Goal: Task Accomplishment & Management: Complete application form

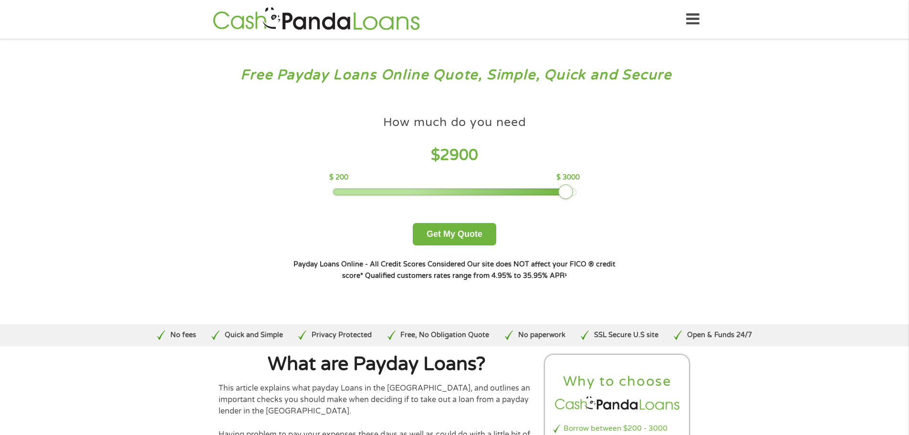
click at [564, 191] on div at bounding box center [454, 192] width 243 height 7
click at [573, 189] on div at bounding box center [565, 191] width 15 height 15
drag, startPoint x: 566, startPoint y: 187, endPoint x: 580, endPoint y: 189, distance: 13.9
click at [579, 189] on div at bounding box center [574, 191] width 15 height 15
click at [477, 231] on button "Get My Quote" at bounding box center [455, 234] width 84 height 22
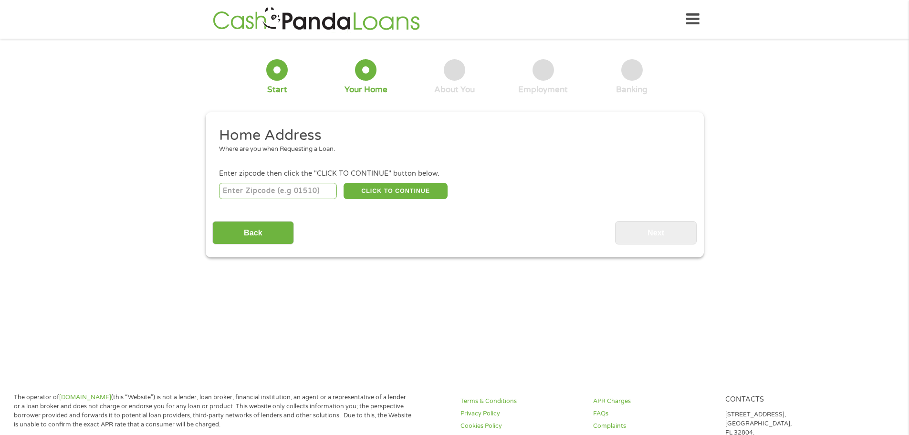
click at [315, 194] on input "number" at bounding box center [278, 191] width 118 height 16
type input "3"
type input "38103"
click at [426, 192] on button "CLICK TO CONTINUE" at bounding box center [396, 191] width 104 height 16
type input "38103"
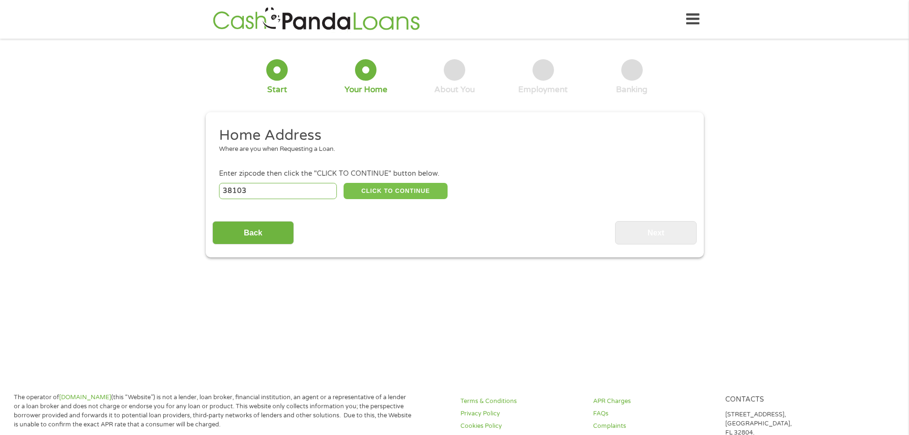
type input "[GEOGRAPHIC_DATA]"
select select "[US_STATE]"
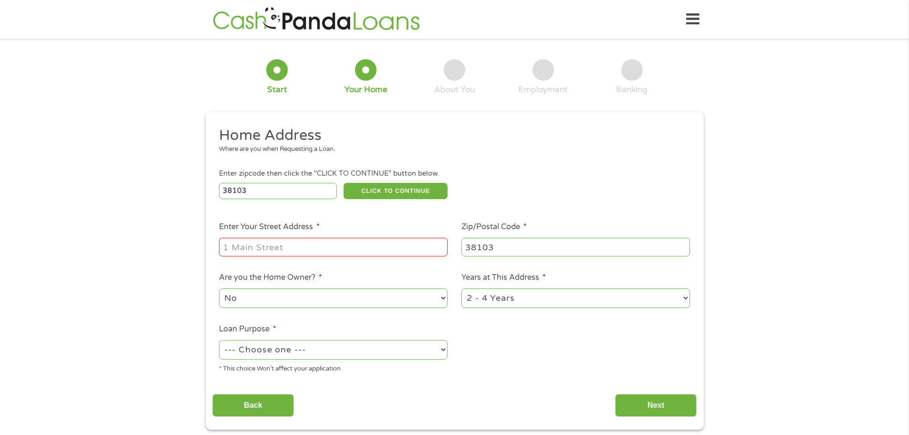
click at [335, 238] on input "Enter Your Street Address *" at bounding box center [333, 247] width 229 height 18
type input "[STREET_ADDRESS]"
click at [402, 294] on select "No Yes" at bounding box center [333, 298] width 229 height 20
click at [219, 288] on select "No Yes" at bounding box center [333, 298] width 229 height 20
click at [344, 354] on select "--- Choose one --- Pay Bills Debt Consolidation Home Improvement Major Purchase…" at bounding box center [333, 350] width 229 height 20
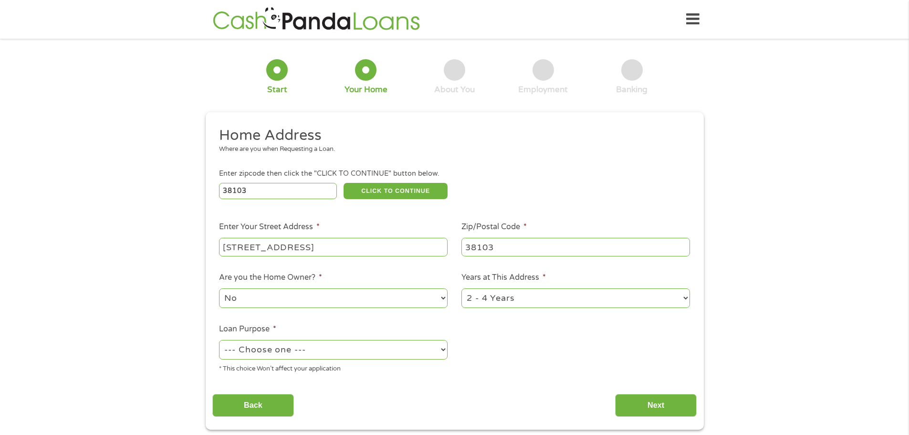
select select "other"
click at [219, 340] on select "--- Choose one --- Pay Bills Debt Consolidation Home Improvement Major Purchase…" at bounding box center [333, 350] width 229 height 20
click at [673, 399] on input "Next" at bounding box center [656, 405] width 82 height 23
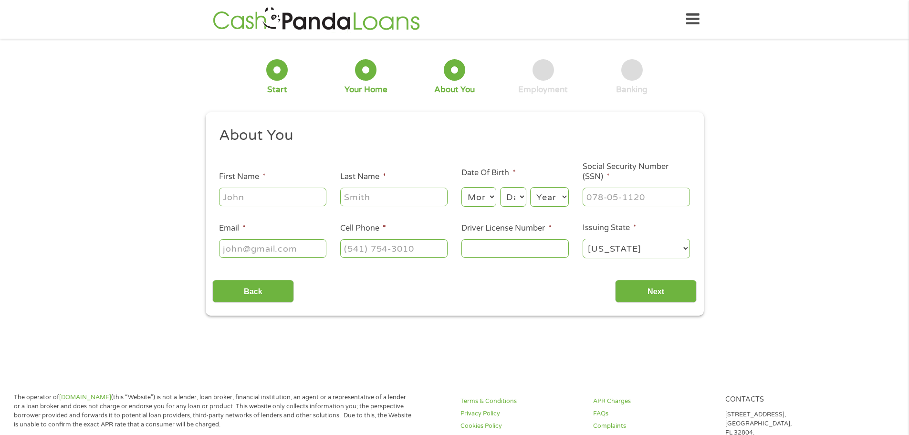
click at [282, 198] on input "First Name *" at bounding box center [272, 197] width 107 height 18
type input "[PERSON_NAME]"
click at [493, 197] on select "Month 1 2 3 4 5 6 7 8 9 10 11 12" at bounding box center [479, 197] width 35 height 20
select select "7"
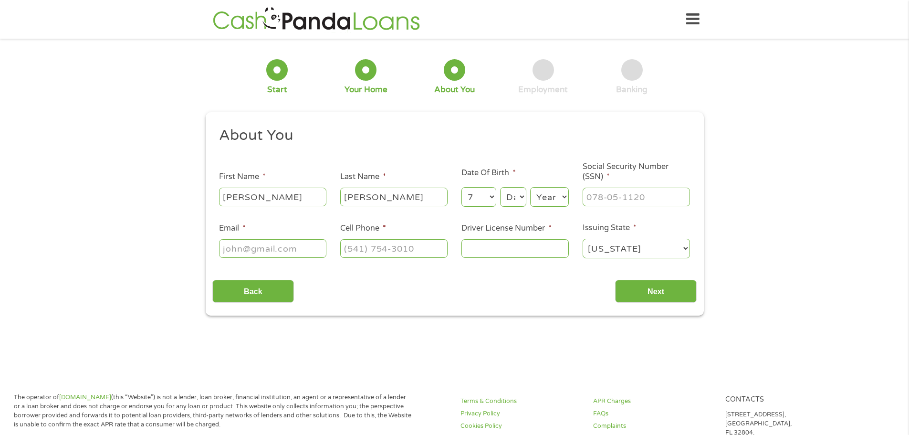
click at [462, 187] on select "Month 1 2 3 4 5 6 7 8 9 10 11 12" at bounding box center [479, 197] width 35 height 20
click at [513, 196] on select "Day 1 2 3 4 5 6 7 8 9 10 11 12 13 14 15 16 17 18 19 20 21 22 23 24 25 26 27 28 …" at bounding box center [513, 197] width 26 height 20
select select "20"
click at [500, 187] on select "Day 1 2 3 4 5 6 7 8 9 10 11 12 13 14 15 16 17 18 19 20 21 22 23 24 25 26 27 28 …" at bounding box center [513, 197] width 26 height 20
click at [557, 193] on select "Year [DATE] 2006 2005 2004 2003 2002 2001 2000 1999 1998 1997 1996 1995 1994 19…" at bounding box center [549, 197] width 39 height 20
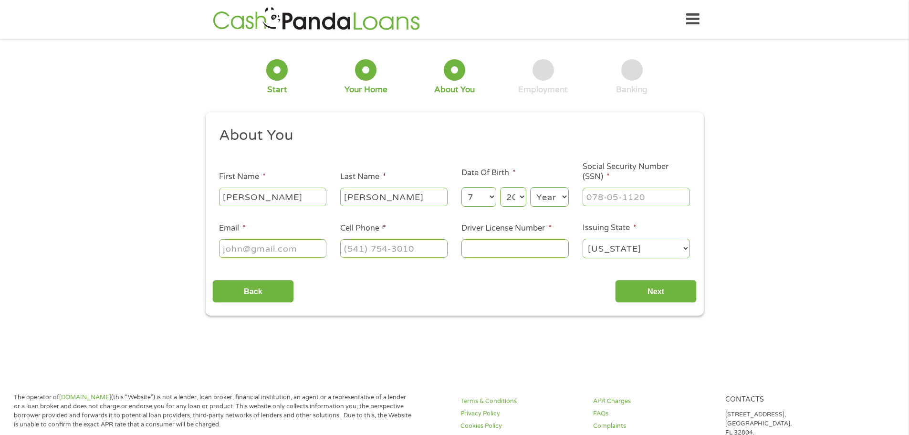
select select "1976"
click at [530, 187] on select "Year [DATE] 2006 2005 2004 2003 2002 2001 2000 1999 1998 1997 1996 1995 1994 19…" at bounding box center [549, 197] width 39 height 20
click at [612, 192] on input "___-__-____" at bounding box center [636, 197] width 107 height 18
type input "409-65-4032"
type input "[EMAIL_ADDRESS][DOMAIN_NAME]"
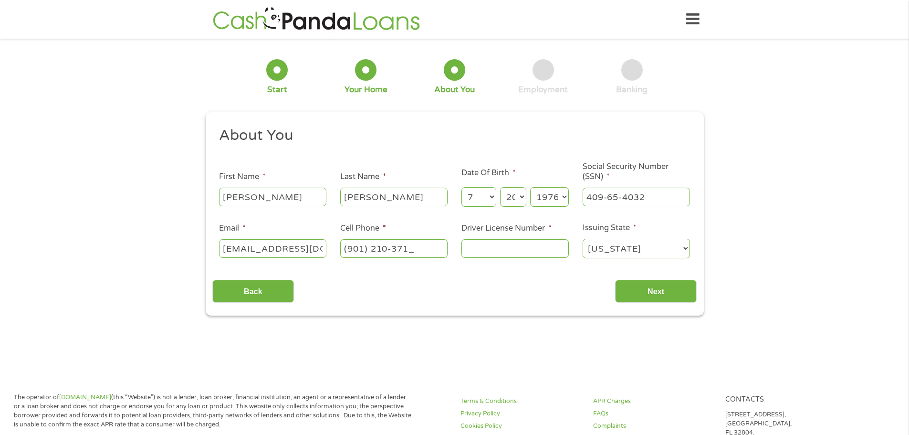
type input "[PHONE_NUMBER]"
type input "088770382"
click at [648, 285] on input "Next" at bounding box center [656, 291] width 82 height 23
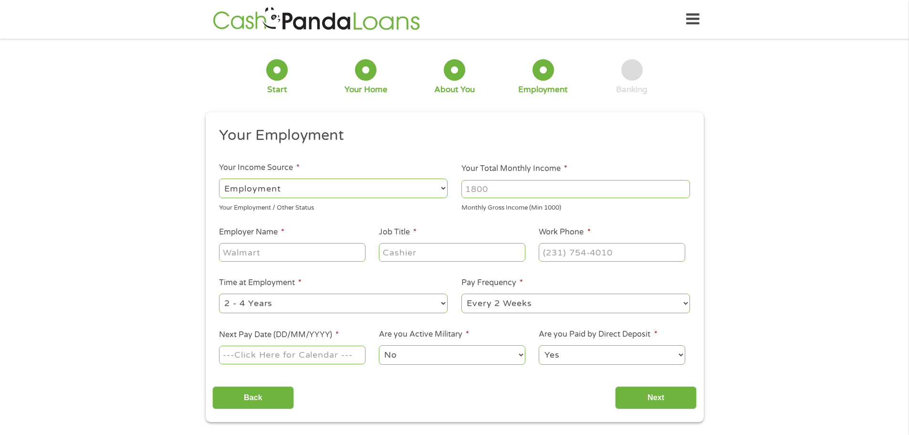
drag, startPoint x: 516, startPoint y: 188, endPoint x: 463, endPoint y: 183, distance: 52.8
click at [463, 183] on input "Your Total Monthly Income *" at bounding box center [576, 189] width 229 height 18
type input "1000"
click at [683, 183] on input "1000" at bounding box center [576, 189] width 229 height 18
click at [685, 192] on input "1000" at bounding box center [576, 189] width 229 height 18
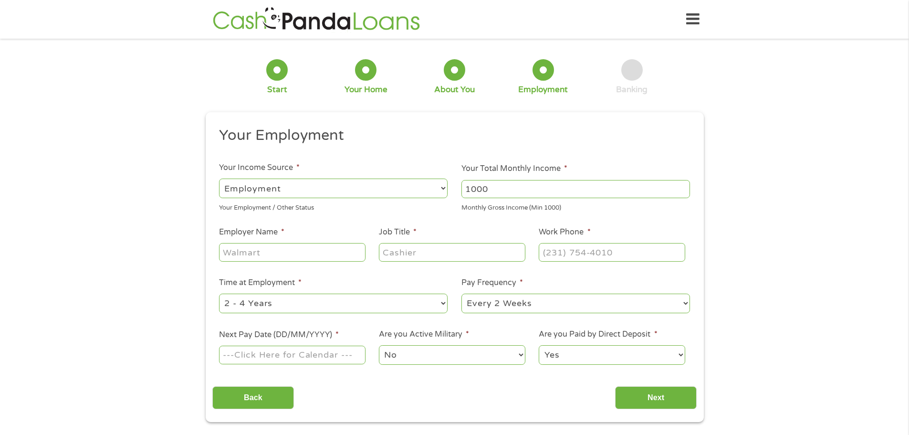
click at [685, 192] on input "1000" at bounding box center [576, 189] width 229 height 18
type input "2200"
type input "The [GEOGRAPHIC_DATA]"
type input "Night Auditor Relief MOD"
type input "[PHONE_NUMBER]"
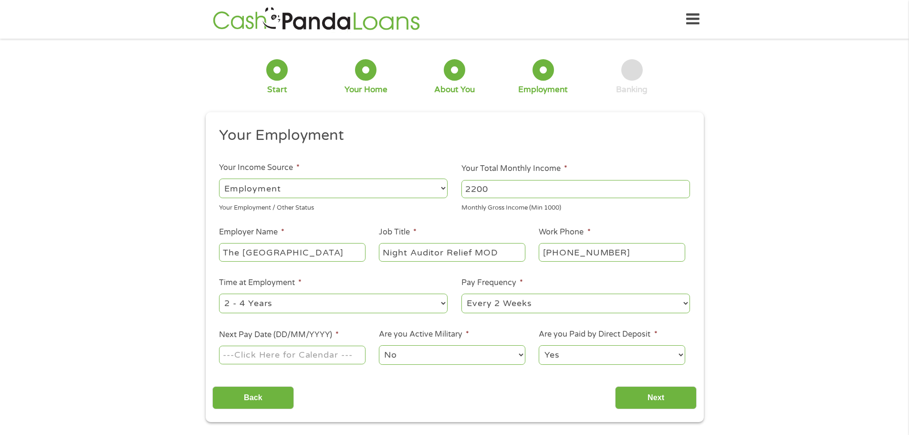
click at [444, 298] on select "--- Choose one --- 1 Year or less 1 - 2 Years 2 - 4 Years Over 4 Years" at bounding box center [333, 304] width 229 height 20
select select "60months"
click at [219, 294] on select "--- Choose one --- 1 Year or less 1 - 2 Years 2 - 4 Years Over 4 Years" at bounding box center [333, 304] width 229 height 20
click at [346, 357] on input "Next Pay Date (DD/MM/YYYY) *" at bounding box center [292, 355] width 146 height 18
type input "[DATE]"
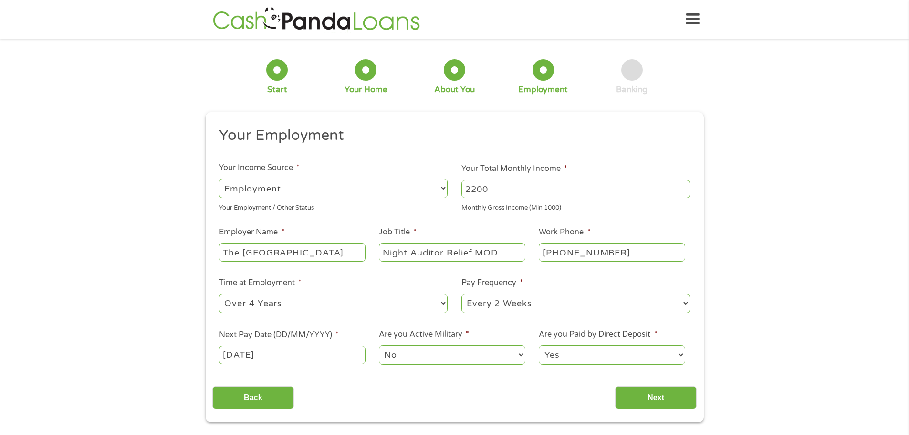
click at [479, 360] on select "No Yes" at bounding box center [452, 355] width 146 height 20
click at [588, 347] on select "Yes No" at bounding box center [612, 355] width 146 height 20
click at [539, 345] on select "Yes No" at bounding box center [612, 355] width 146 height 20
click at [652, 391] on input "Next" at bounding box center [656, 397] width 82 height 23
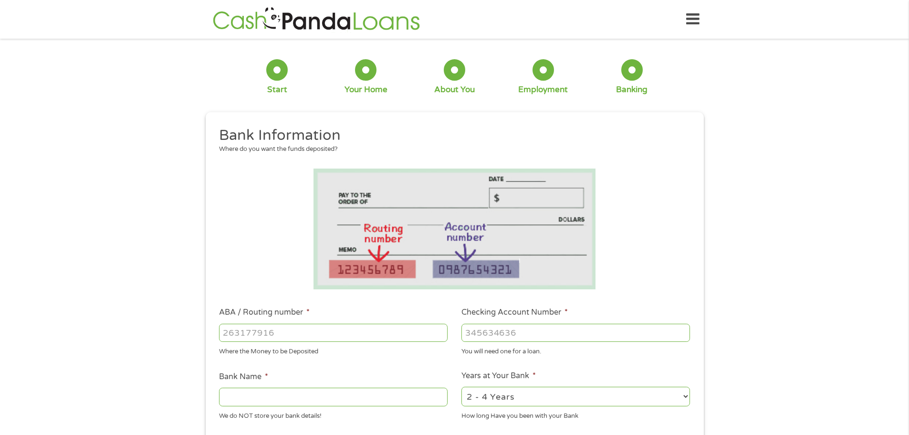
click at [326, 334] on input "ABA / Routing number *" at bounding box center [333, 333] width 229 height 18
type input "284085375"
type input "FIRST SOUTH FINANCIAL CREDIT UNION"
type input "284085375"
type input "1384757"
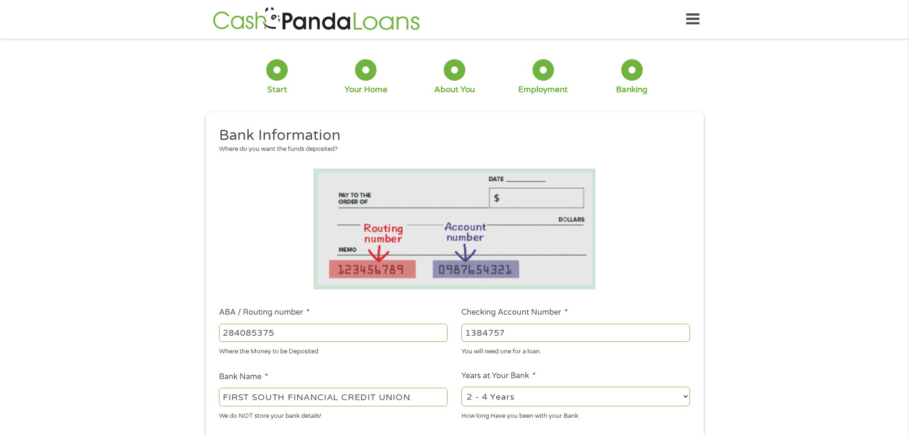
scroll to position [191, 0]
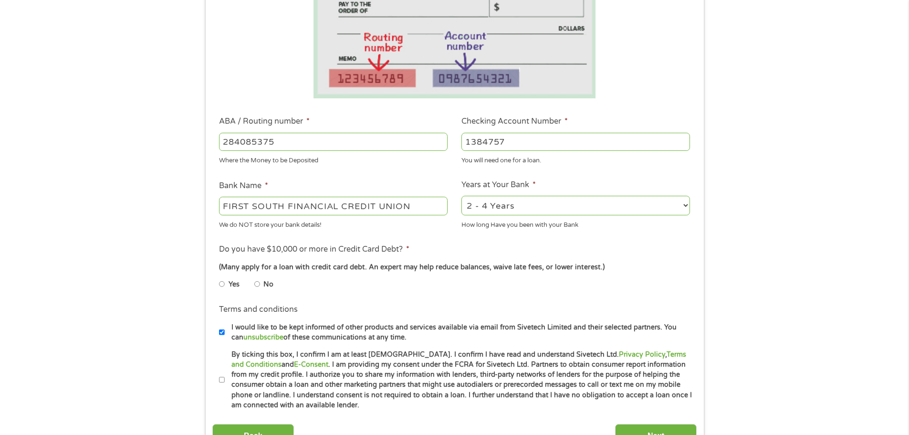
click at [260, 283] on input "No" at bounding box center [257, 283] width 6 height 15
radio input "true"
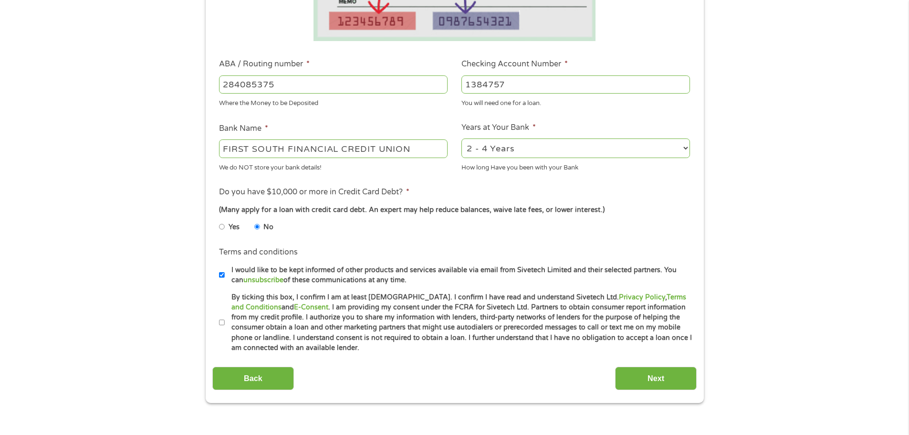
scroll to position [334, 0]
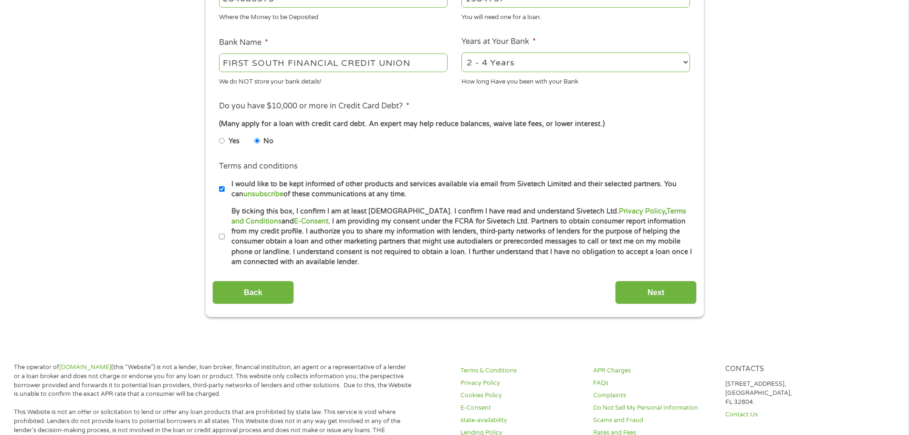
click at [223, 237] on input "By ticking this box, I confirm I am at least [DEMOGRAPHIC_DATA]. I confirm I ha…" at bounding box center [222, 236] width 6 height 15
checkbox input "true"
click at [656, 288] on input "Next" at bounding box center [656, 292] width 82 height 23
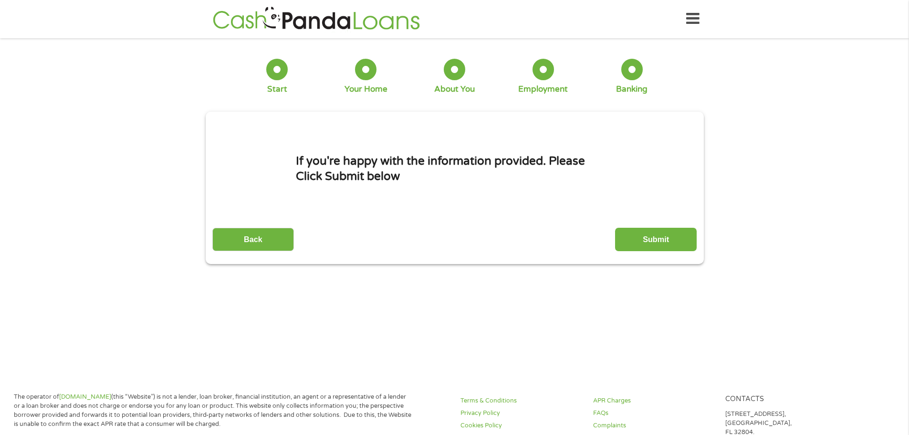
scroll to position [0, 0]
click at [670, 242] on input "Submit" at bounding box center [656, 239] width 82 height 23
